Goal: Use online tool/utility: Use online tool/utility

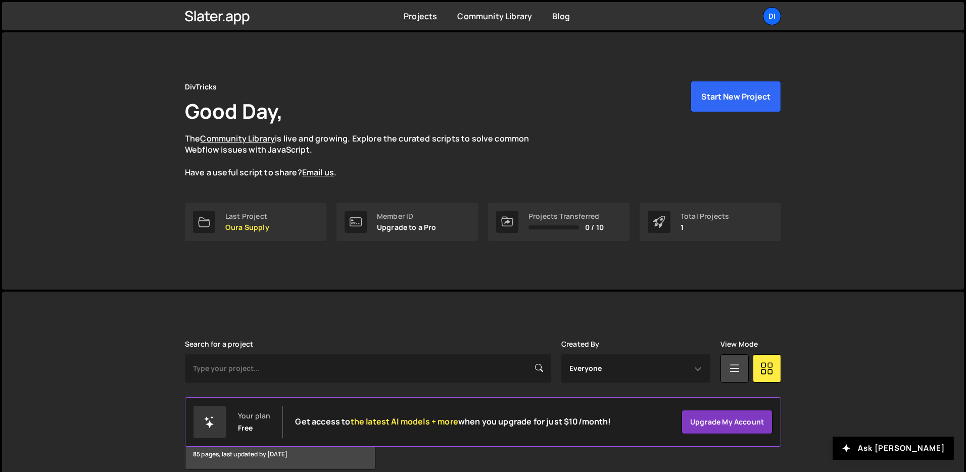
scroll to position [49, 0]
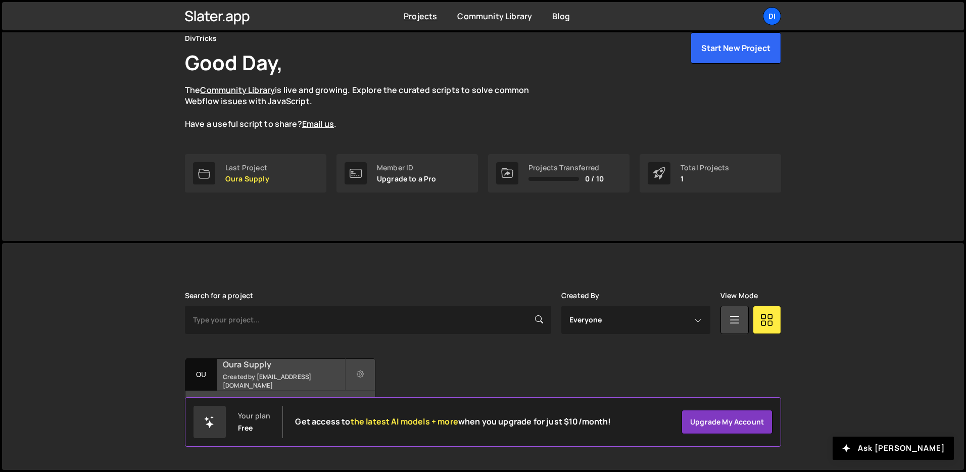
click at [262, 370] on h2 "Oura Supply" at bounding box center [284, 364] width 122 height 11
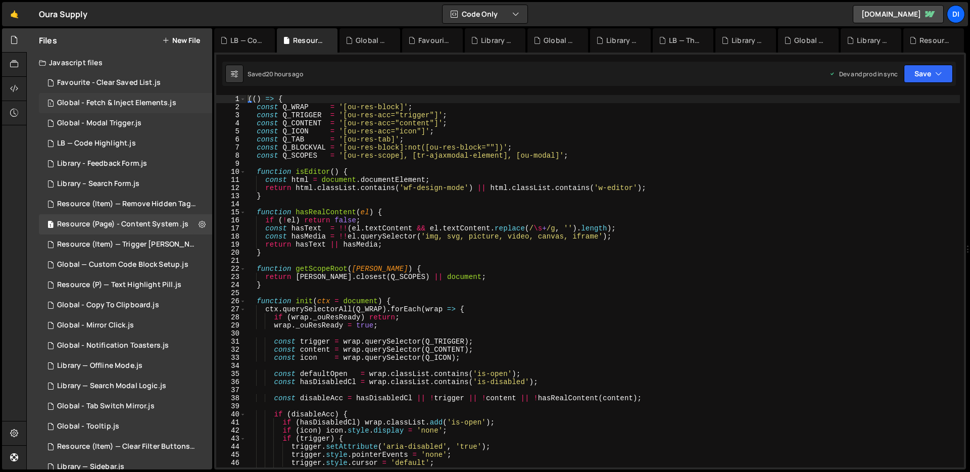
click at [145, 107] on div "Global - Fetch & Inject Elements.js" at bounding box center [116, 103] width 119 height 9
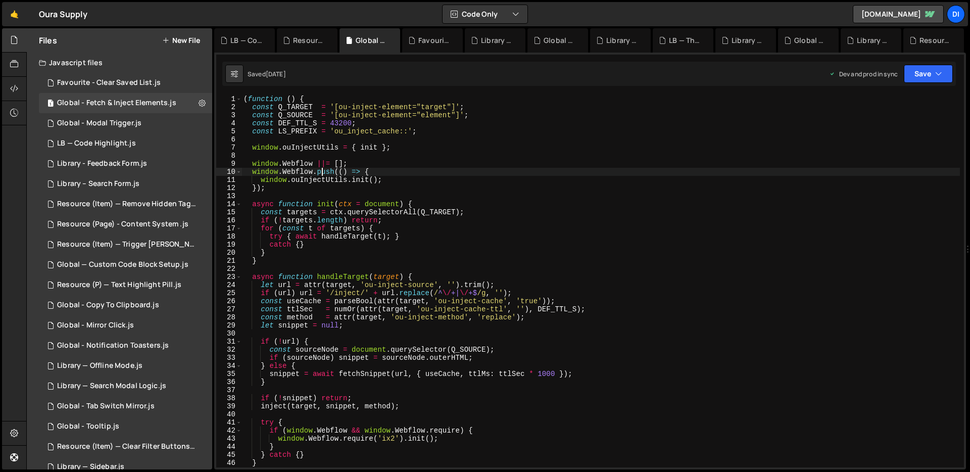
click at [322, 174] on div "( function ( ) { const Q_TARGET = '[ou-inject-element="target"]' ; const Q_SOUR…" at bounding box center [601, 289] width 719 height 389
click at [522, 220] on div "( function ( ) { const Q_TARGET = '[ou-inject-element="target"]' ; const Q_SOUR…" at bounding box center [601, 289] width 719 height 389
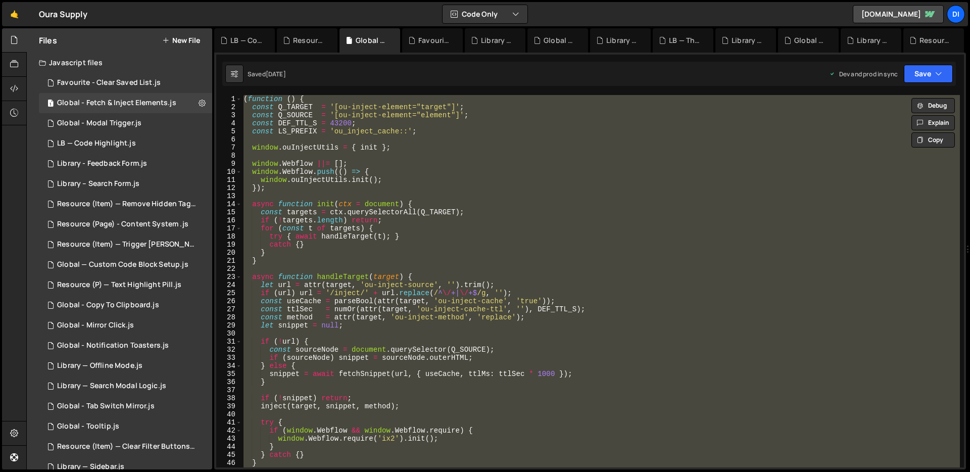
click at [502, 175] on div "( function ( ) { const Q_TARGET = '[ou-inject-element="target"]' ; const Q_SOUR…" at bounding box center [601, 281] width 719 height 372
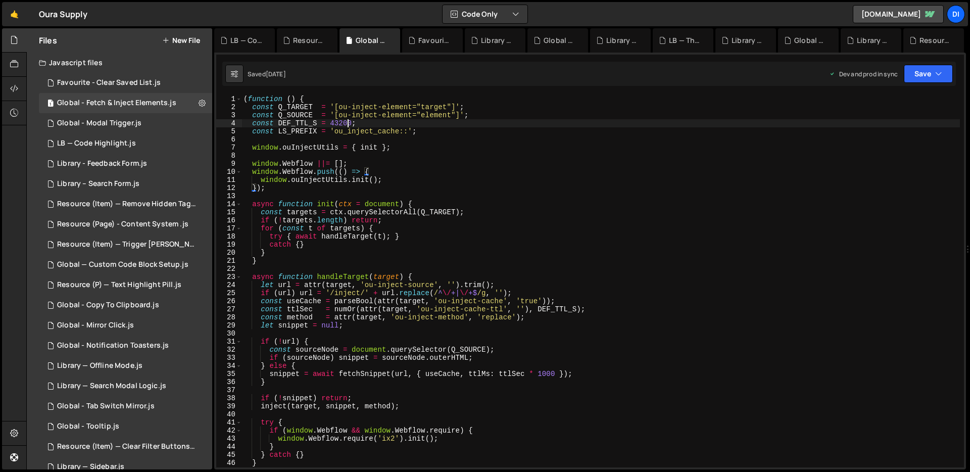
click at [348, 121] on div "( function ( ) { const Q_TARGET = '[ou-inject-element="target"]' ; const Q_SOUR…" at bounding box center [601, 289] width 719 height 389
click at [381, 210] on div "( function ( ) { const Q_TARGET = '[ou-inject-element="target"]' ; const Q_SOUR…" at bounding box center [601, 289] width 719 height 389
click at [388, 214] on div "( function ( ) { const Q_TARGET = '[ou-inject-element="target"]' ; const Q_SOUR…" at bounding box center [601, 289] width 719 height 389
type textarea "const targets = ctx.querySelectorAll(Q_TARGET);"
